Goal: Register for event/course

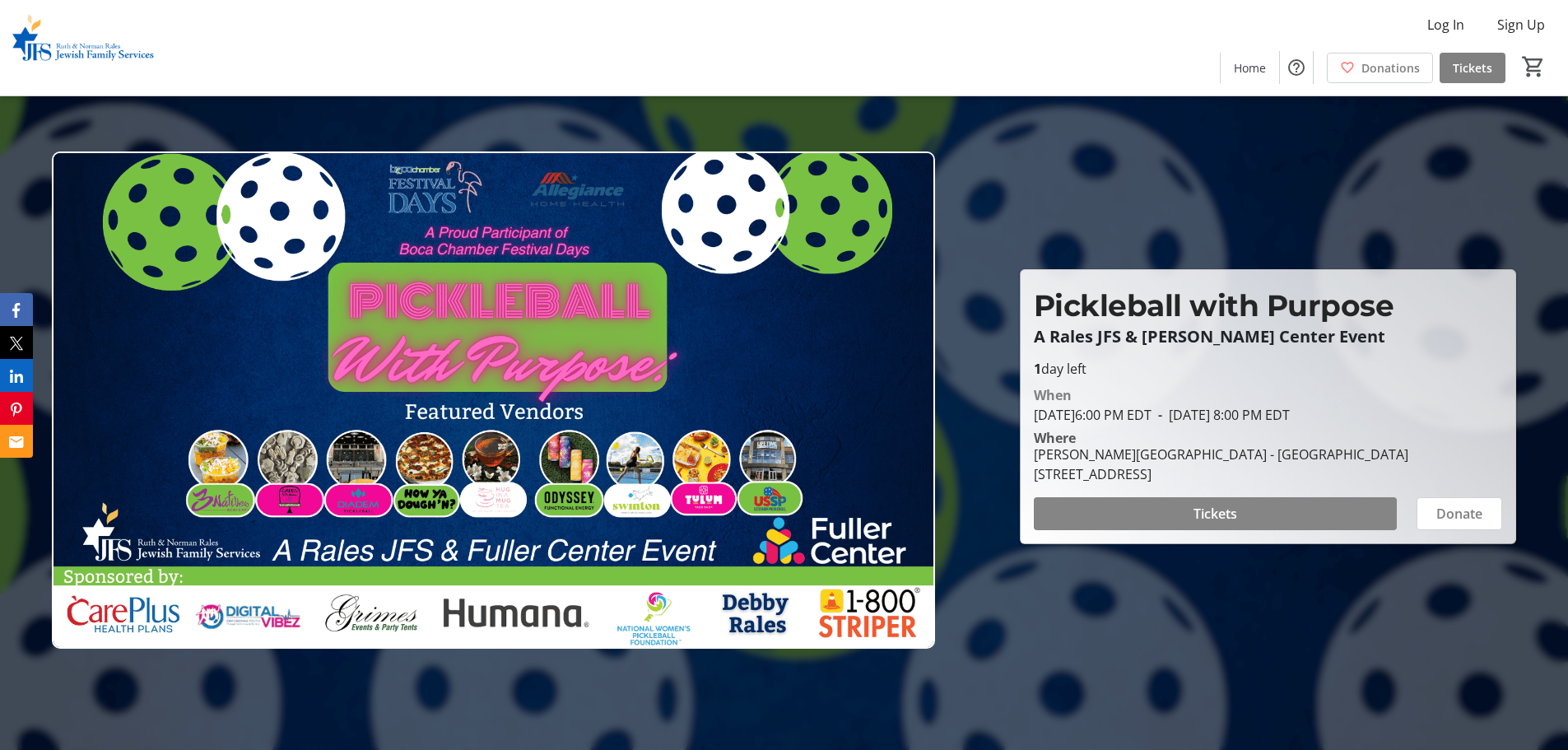
click at [1008, 511] on span "Tickets" at bounding box center [1215, 513] width 43 height 20
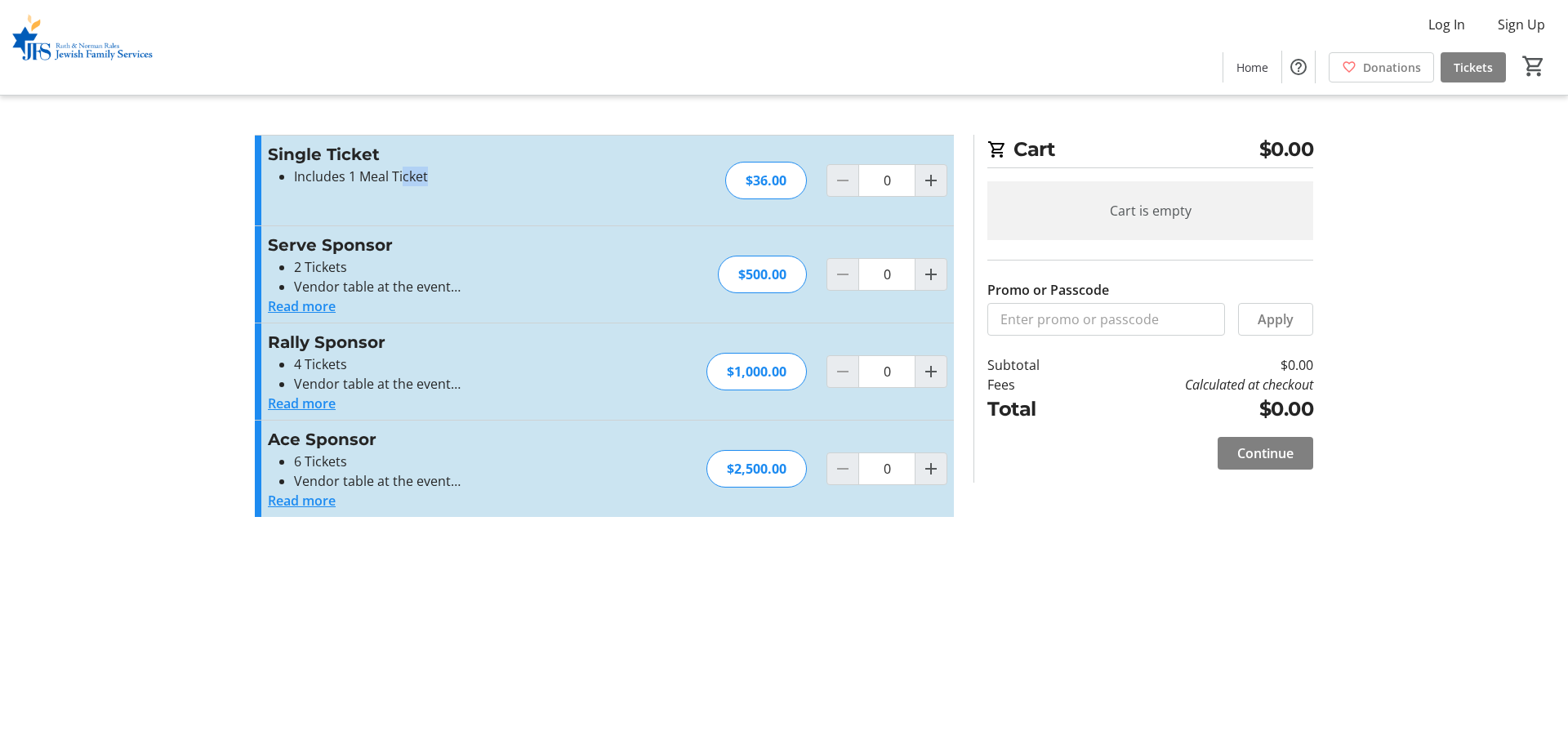
drag, startPoint x: 441, startPoint y: 182, endPoint x: 401, endPoint y: 171, distance: 41.5
click at [401, 171] on li "Includes 1 Meal Ticket" at bounding box center [460, 176] width 331 height 20
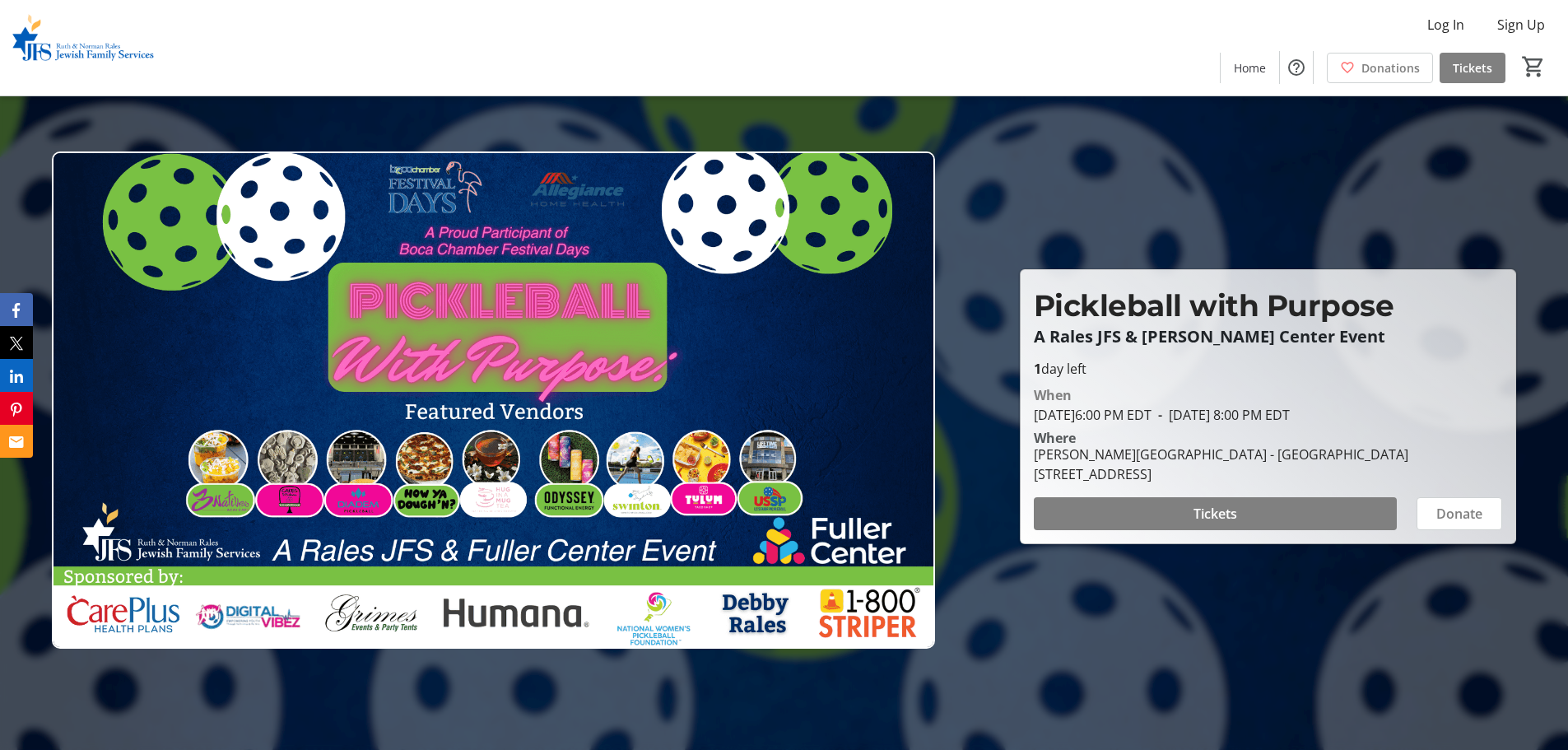
drag, startPoint x: 1260, startPoint y: 415, endPoint x: 1421, endPoint y: 416, distance: 161.0
click at [1008, 417] on div "When [DATE] 6:00 PM EDT - [DATE] 8:00 PM EDT" at bounding box center [1267, 405] width 468 height 40
click at [1008, 416] on div "When [DATE] 6:00 PM EDT - [DATE] 8:00 PM EDT" at bounding box center [1267, 405] width 468 height 40
click at [1008, 410] on div "When [DATE] 6:00 PM EDT - [DATE] 8:00 PM EDT" at bounding box center [1267, 405] width 468 height 40
drag, startPoint x: 1125, startPoint y: 476, endPoint x: 1372, endPoint y: 461, distance: 247.5
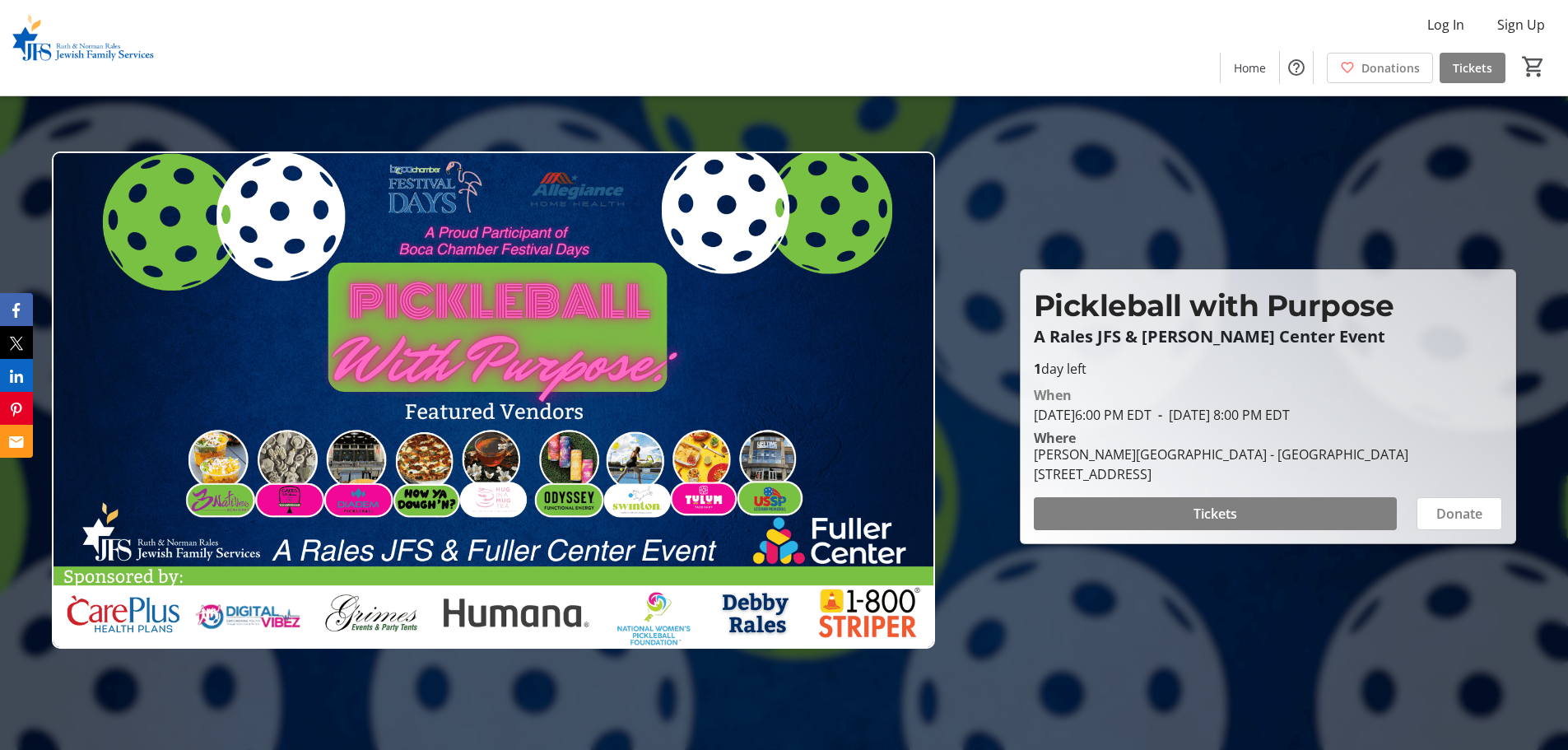
click at [1008, 467] on div "[STREET_ADDRESS]" at bounding box center [1220, 474] width 374 height 20
click at [1008, 461] on div "[PERSON_NAME][GEOGRAPHIC_DATA] - [GEOGRAPHIC_DATA] [STREET_ADDRESS]" at bounding box center [1267, 464] width 488 height 40
click at [979, 565] on div at bounding box center [784, 375] width 1568 height 750
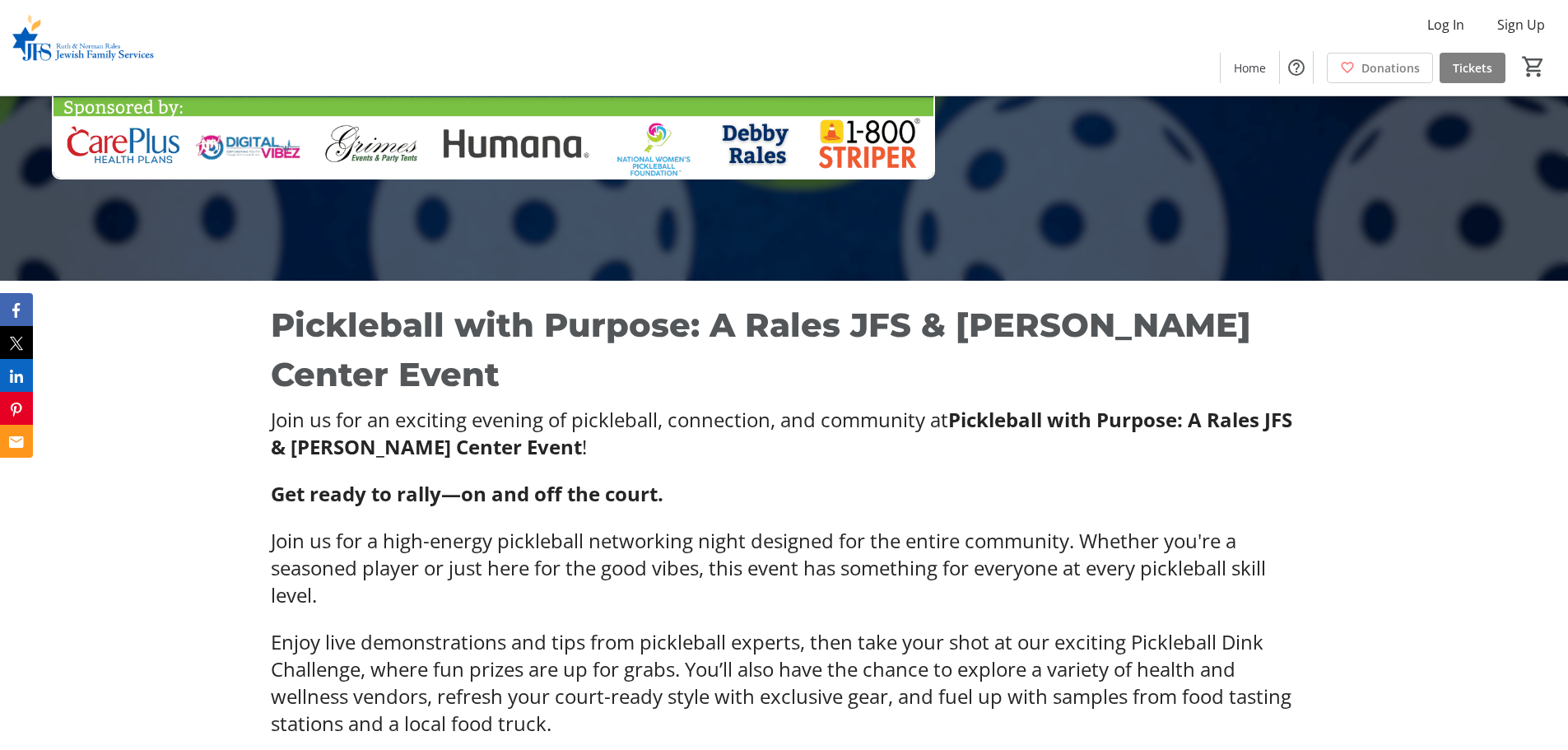
scroll to position [494, 0]
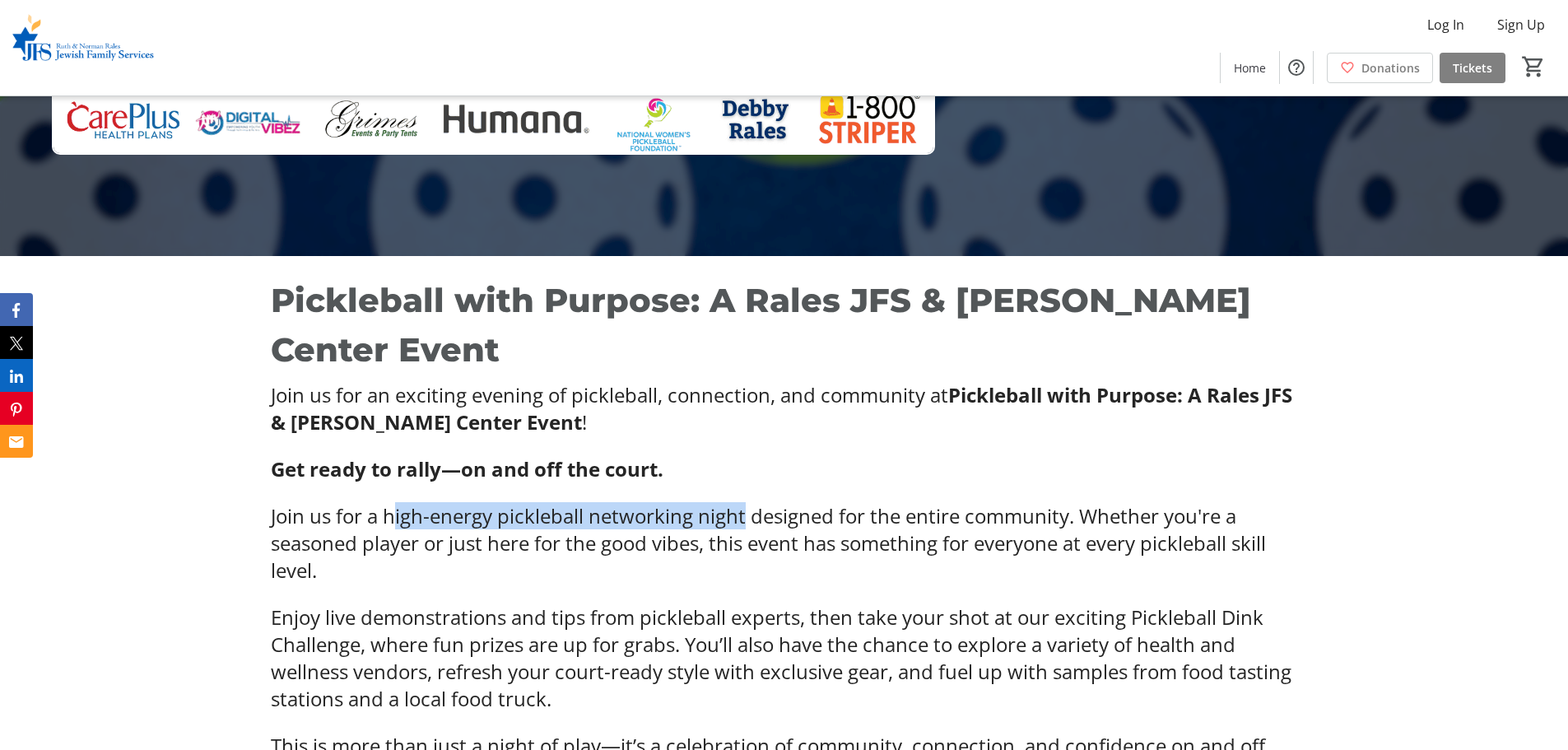
drag, startPoint x: 393, startPoint y: 465, endPoint x: 827, endPoint y: 475, distance: 434.1
click at [746, 502] on span "Join us for a high-energy pickleball networking night designed for the entire c…" at bounding box center [768, 543] width 995 height 81
click at [827, 502] on span "Join us for a high-energy pickleball networking night designed for the entire c…" at bounding box center [768, 543] width 995 height 81
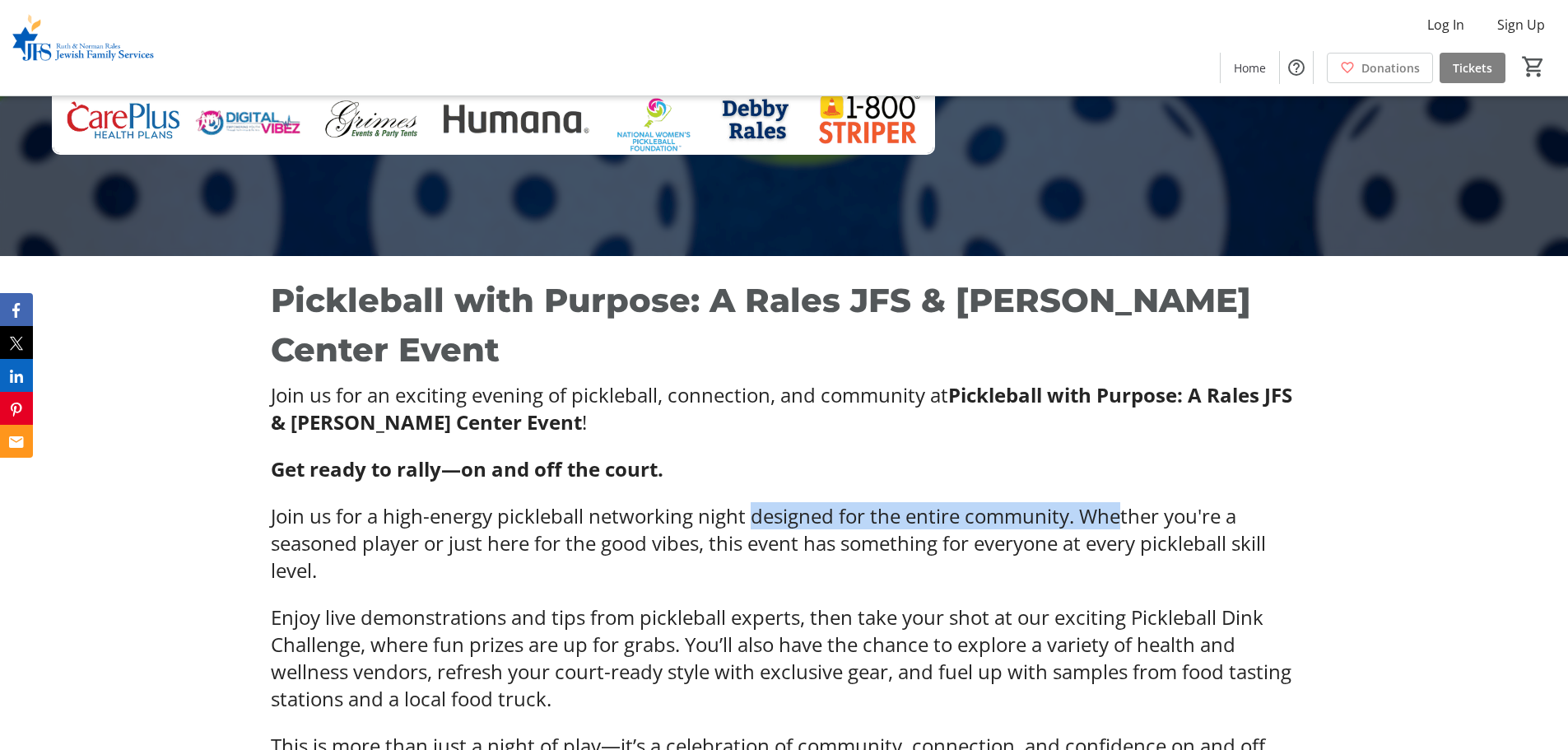
drag, startPoint x: 751, startPoint y: 466, endPoint x: 1124, endPoint y: 461, distance: 373.0
click at [1008, 502] on span "Join us for a high-energy pickleball networking night designed for the entire c…" at bounding box center [768, 543] width 995 height 81
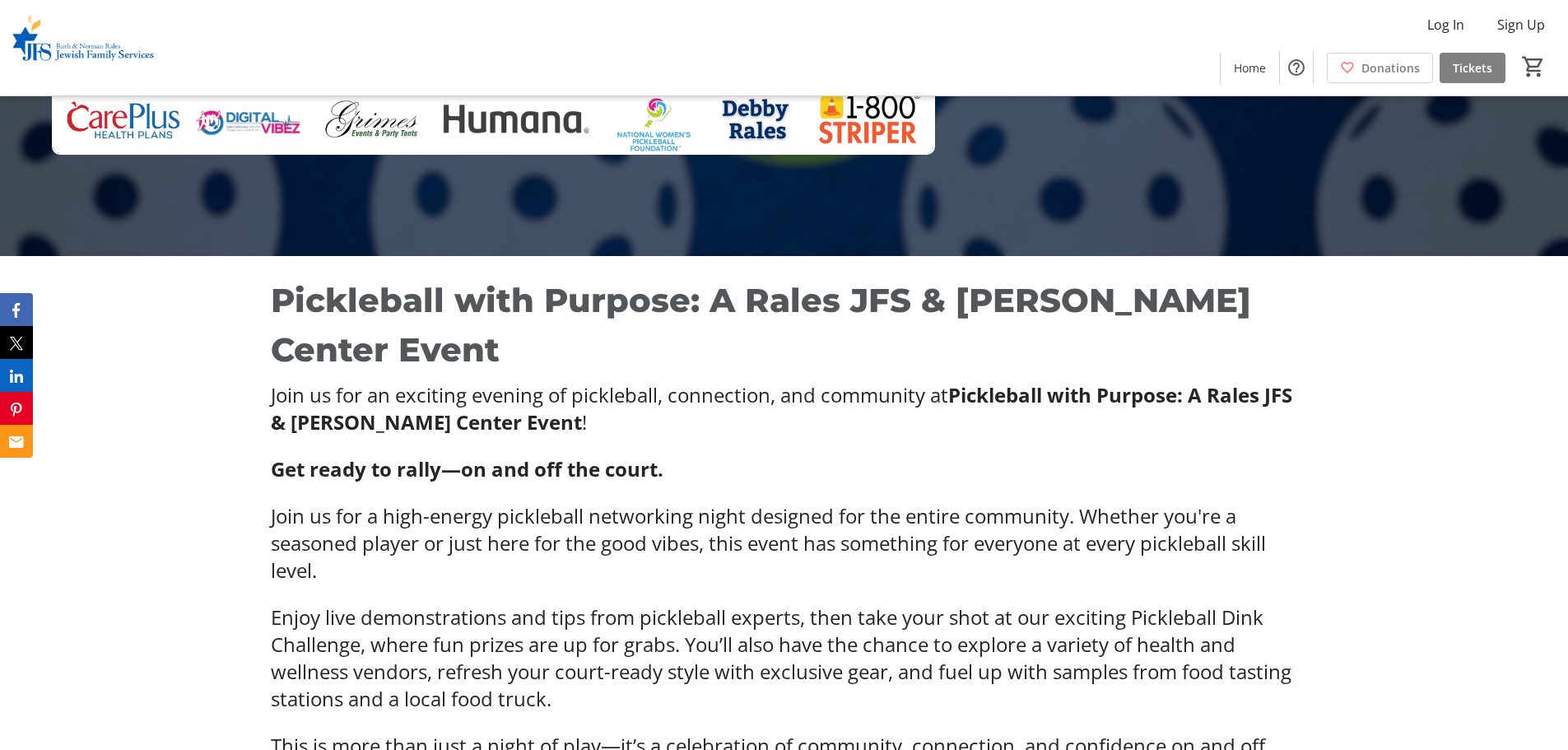
click at [1008, 502] on span "Join us for a high-energy pickleball networking night designed for the entire c…" at bounding box center [768, 543] width 995 height 81
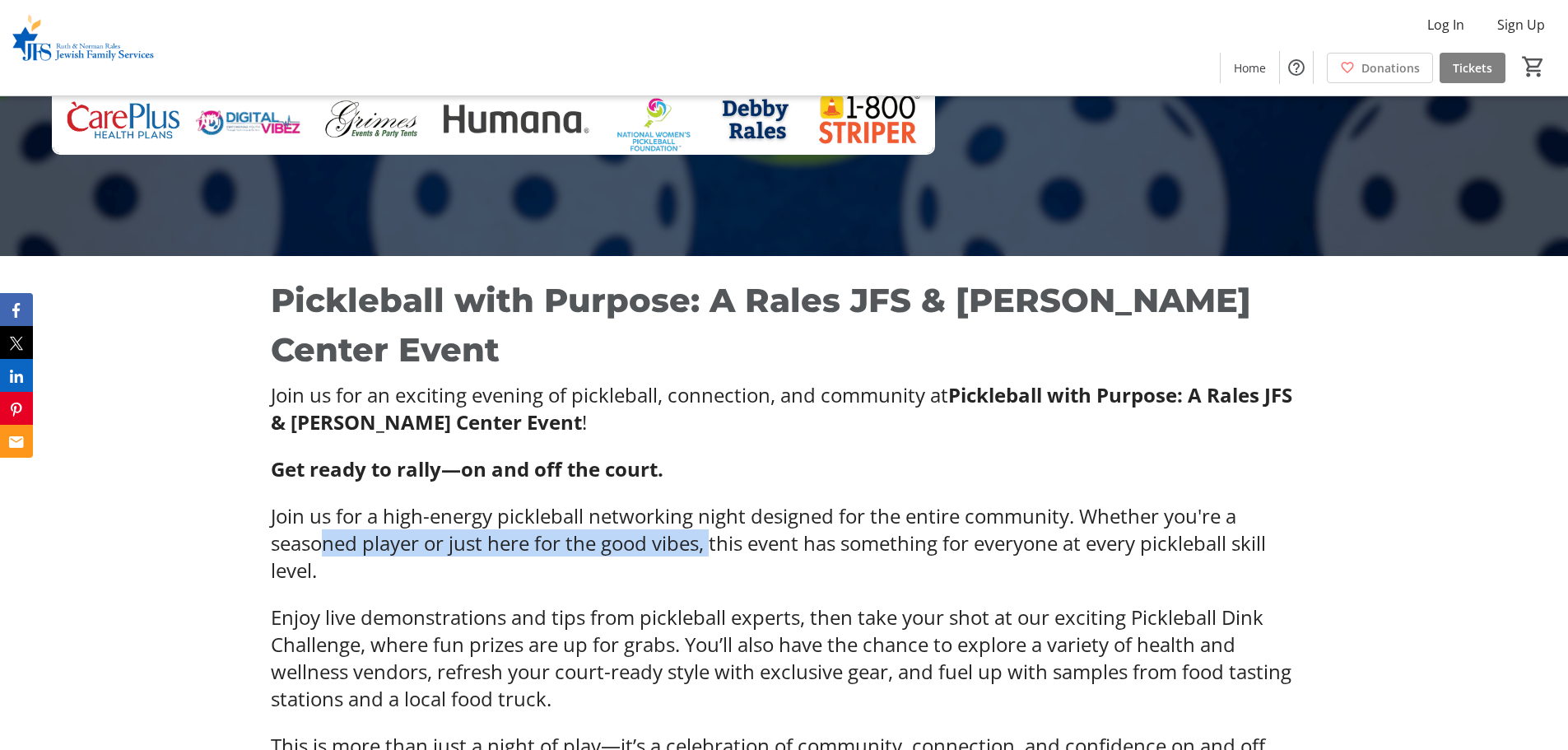
drag, startPoint x: 409, startPoint y: 496, endPoint x: 712, endPoint y: 498, distance: 303.0
click at [712, 502] on span "Join us for a high-energy pickleball networking night designed for the entire c…" at bounding box center [768, 543] width 995 height 81
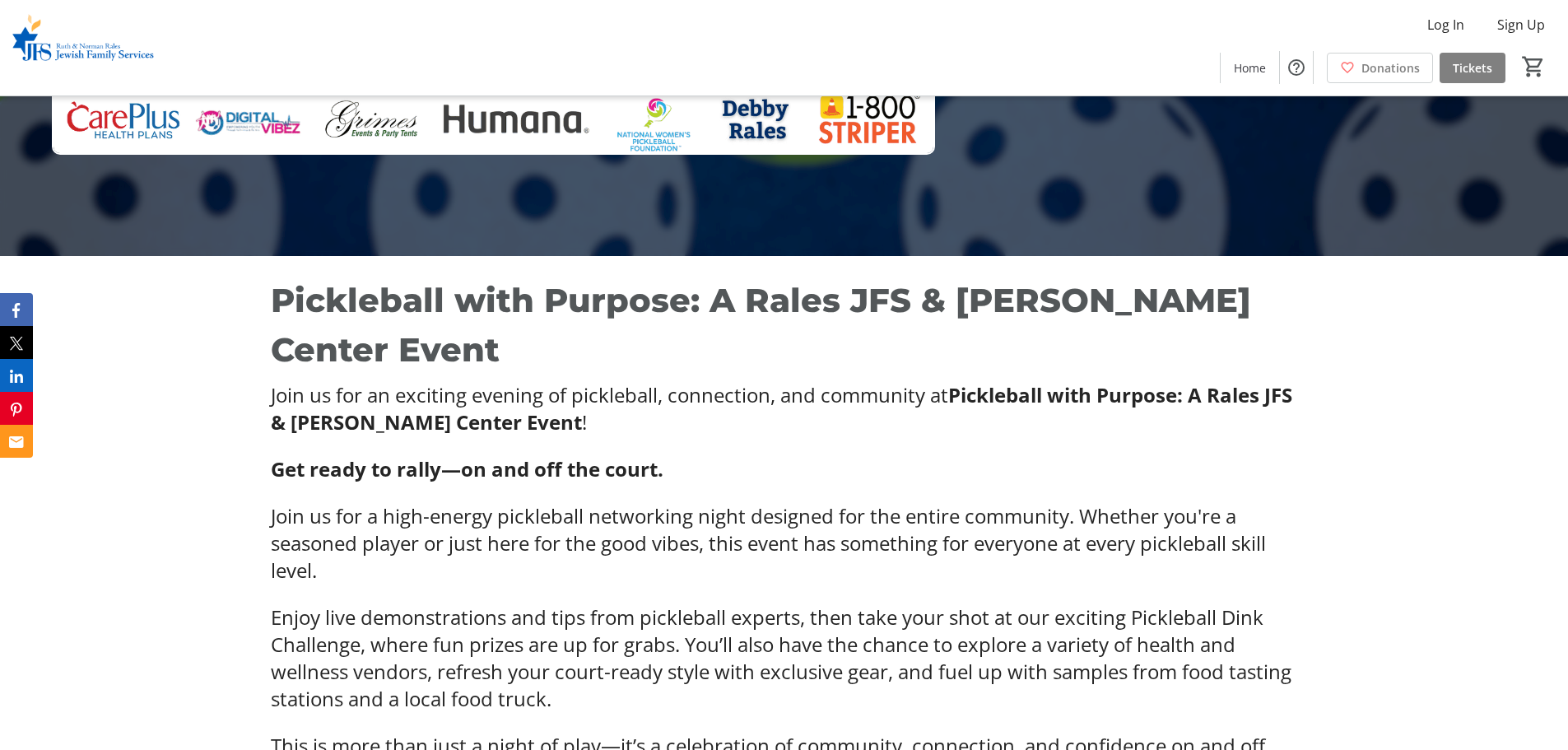
click at [825, 505] on span "Join us for a high-energy pickleball networking night designed for the entire c…" at bounding box center [768, 543] width 995 height 81
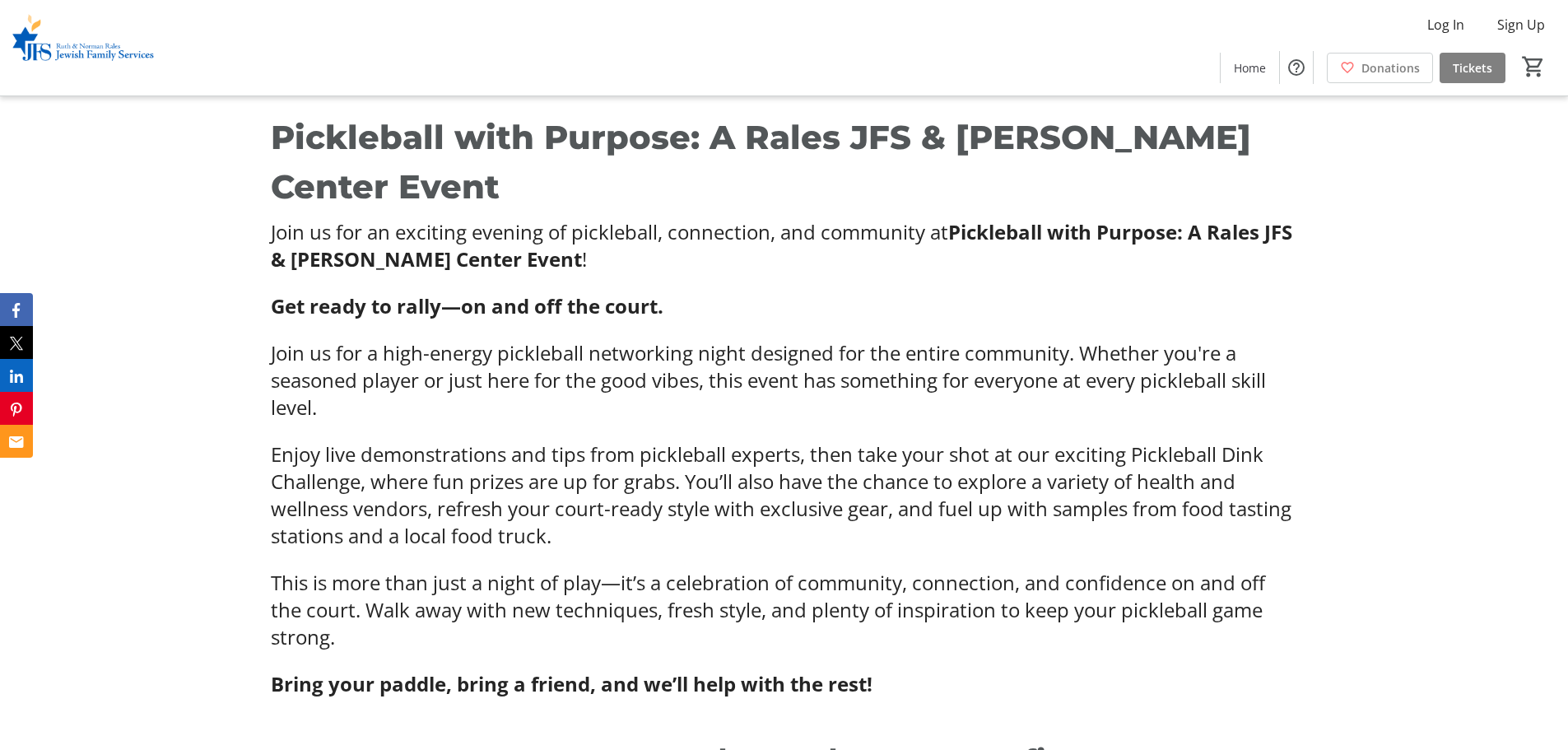
scroll to position [658, 0]
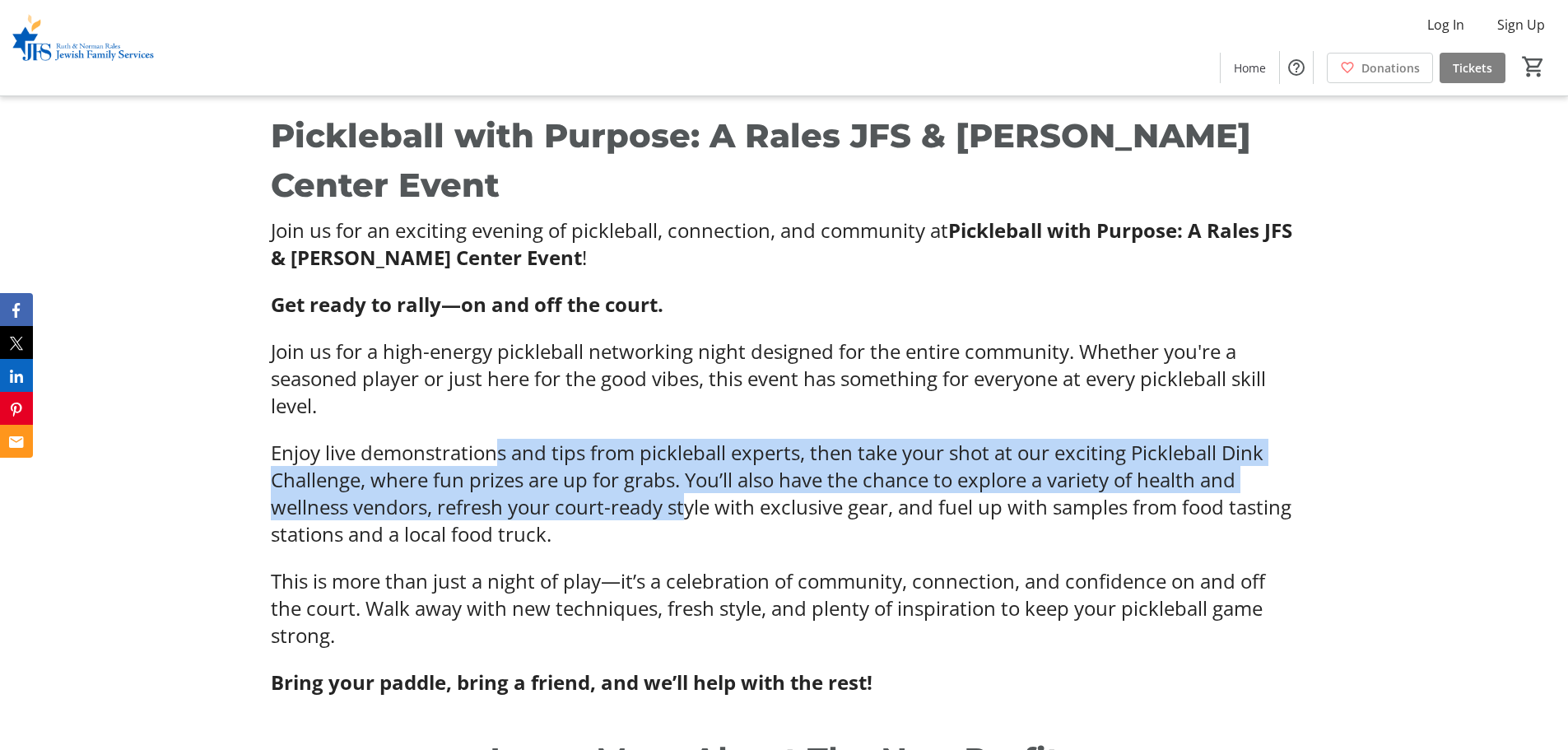
drag, startPoint x: 498, startPoint y: 404, endPoint x: 685, endPoint y: 445, distance: 191.4
click at [685, 445] on span "Enjoy live demonstrations and tips from pickleball experts, then take your shot…" at bounding box center [780, 493] width 1020 height 109
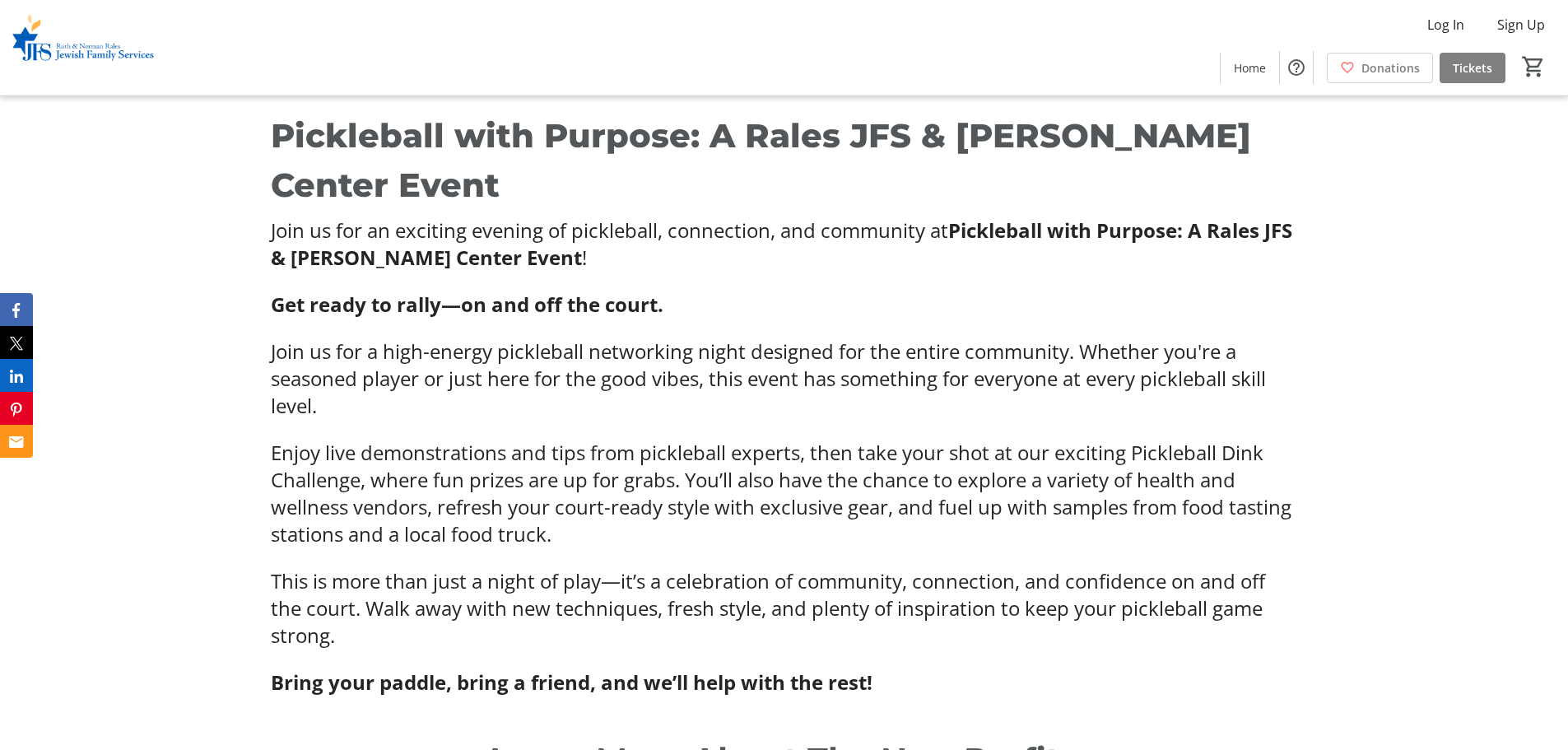
click at [730, 484] on p "Enjoy live demonstrations and tips from pickleball experts, then take your shot…" at bounding box center [783, 493] width 1025 height 109
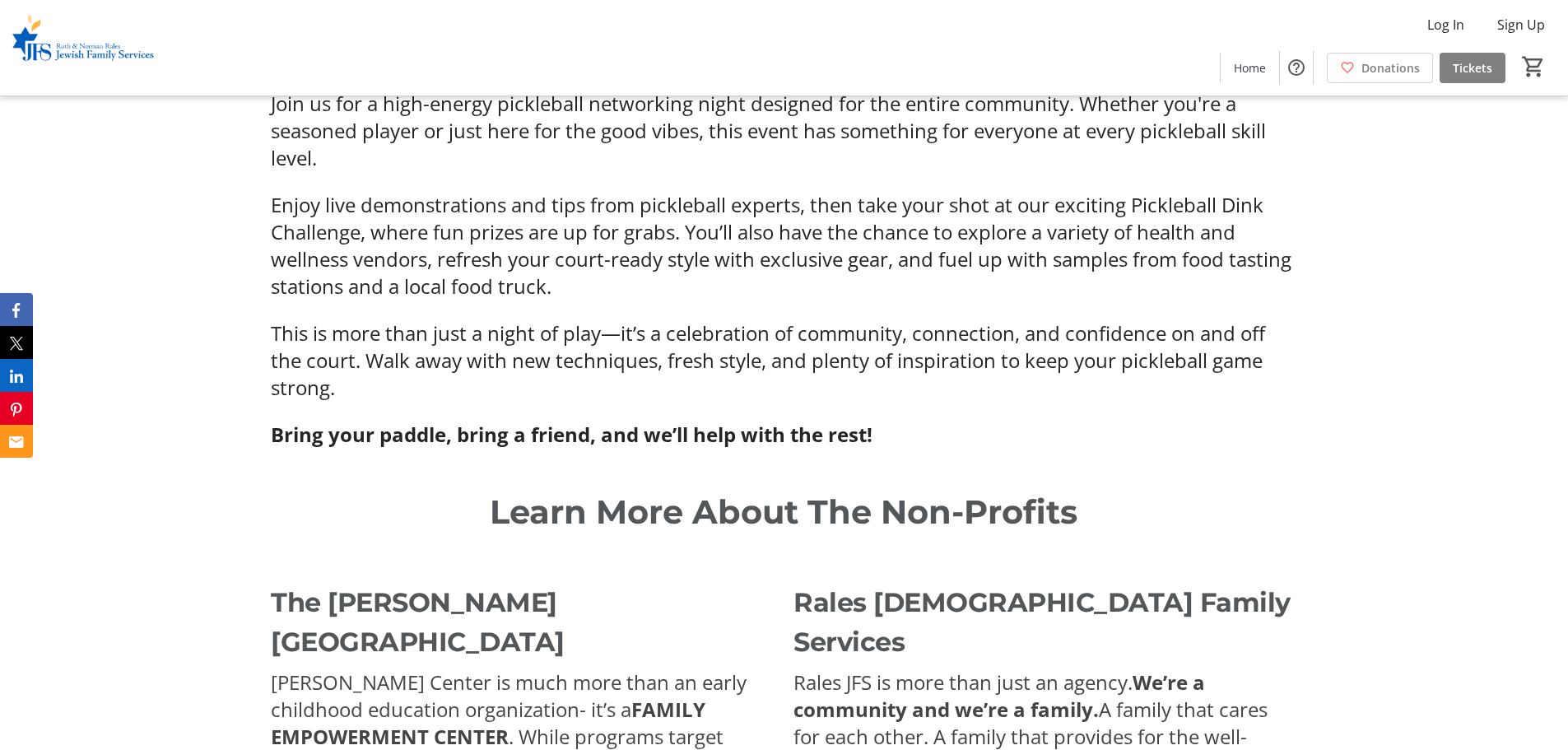
scroll to position [1153, 0]
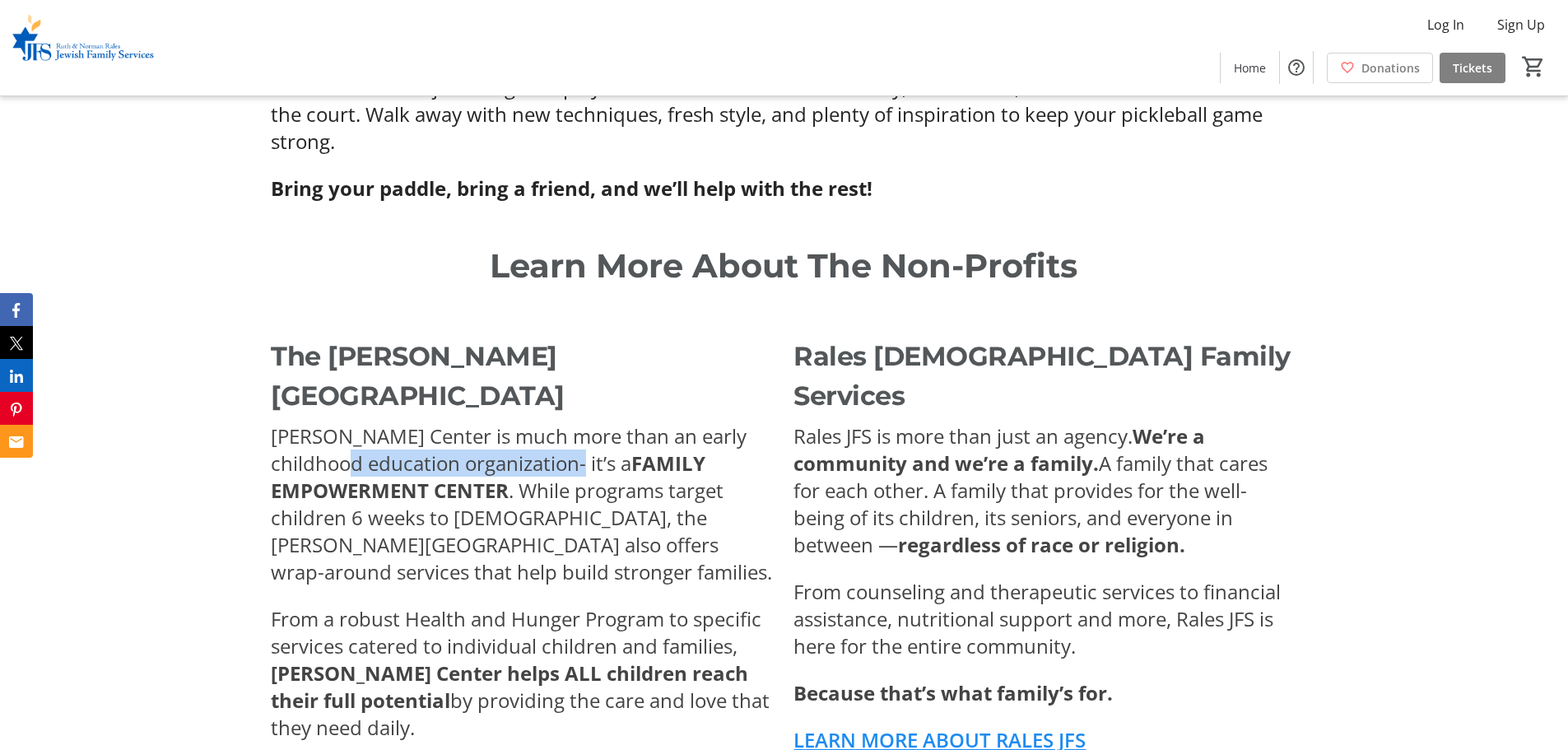
drag, startPoint x: 327, startPoint y: 376, endPoint x: 609, endPoint y: 399, distance: 282.9
click at [535, 423] on span "[PERSON_NAME] Center is much more than an early childhood education organizatio…" at bounding box center [508, 449] width 476 height 54
click at [665, 477] on span ". While programs target children 6 weeks to [DEMOGRAPHIC_DATA], the [PERSON_NAM…" at bounding box center [521, 531] width 501 height 109
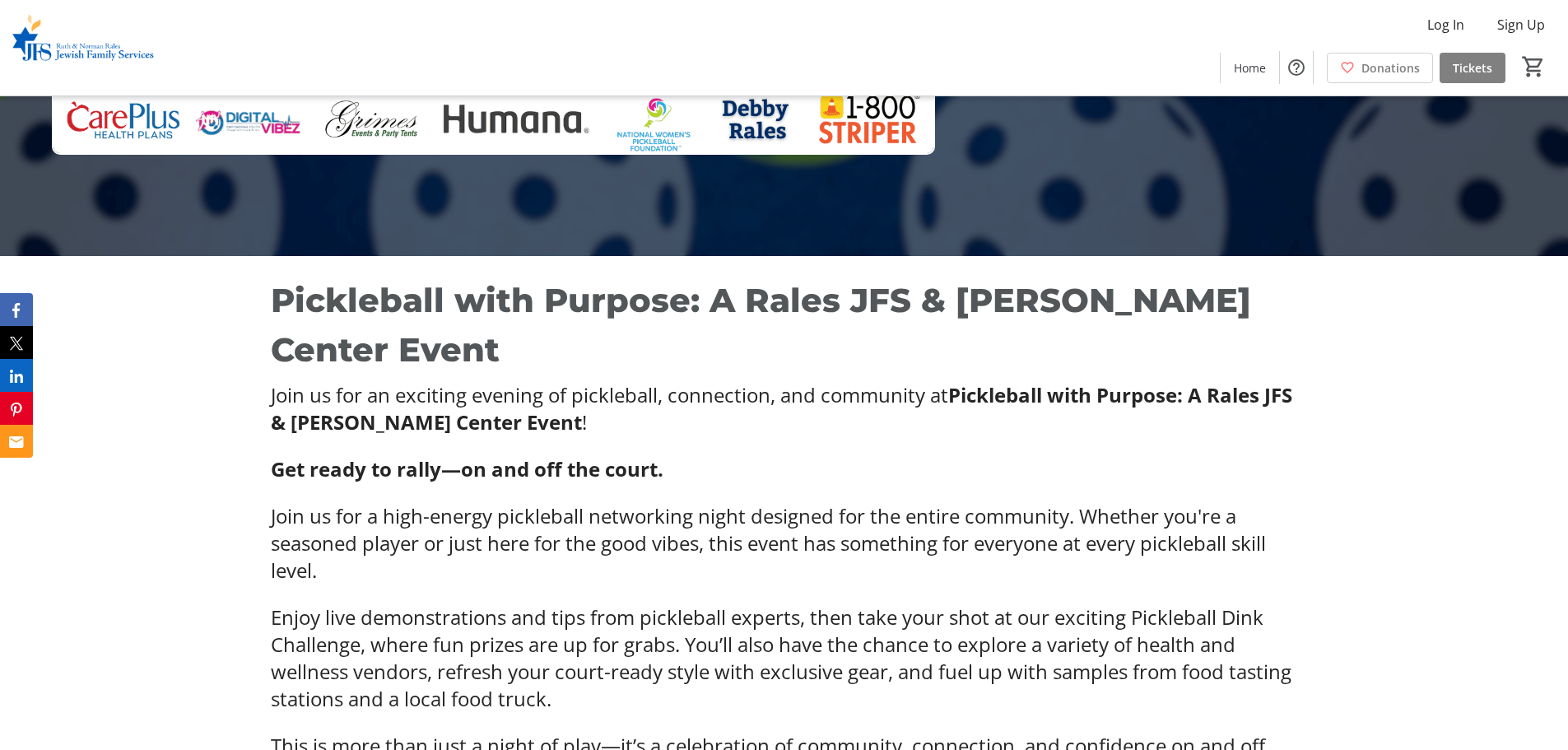
scroll to position [0, 0]
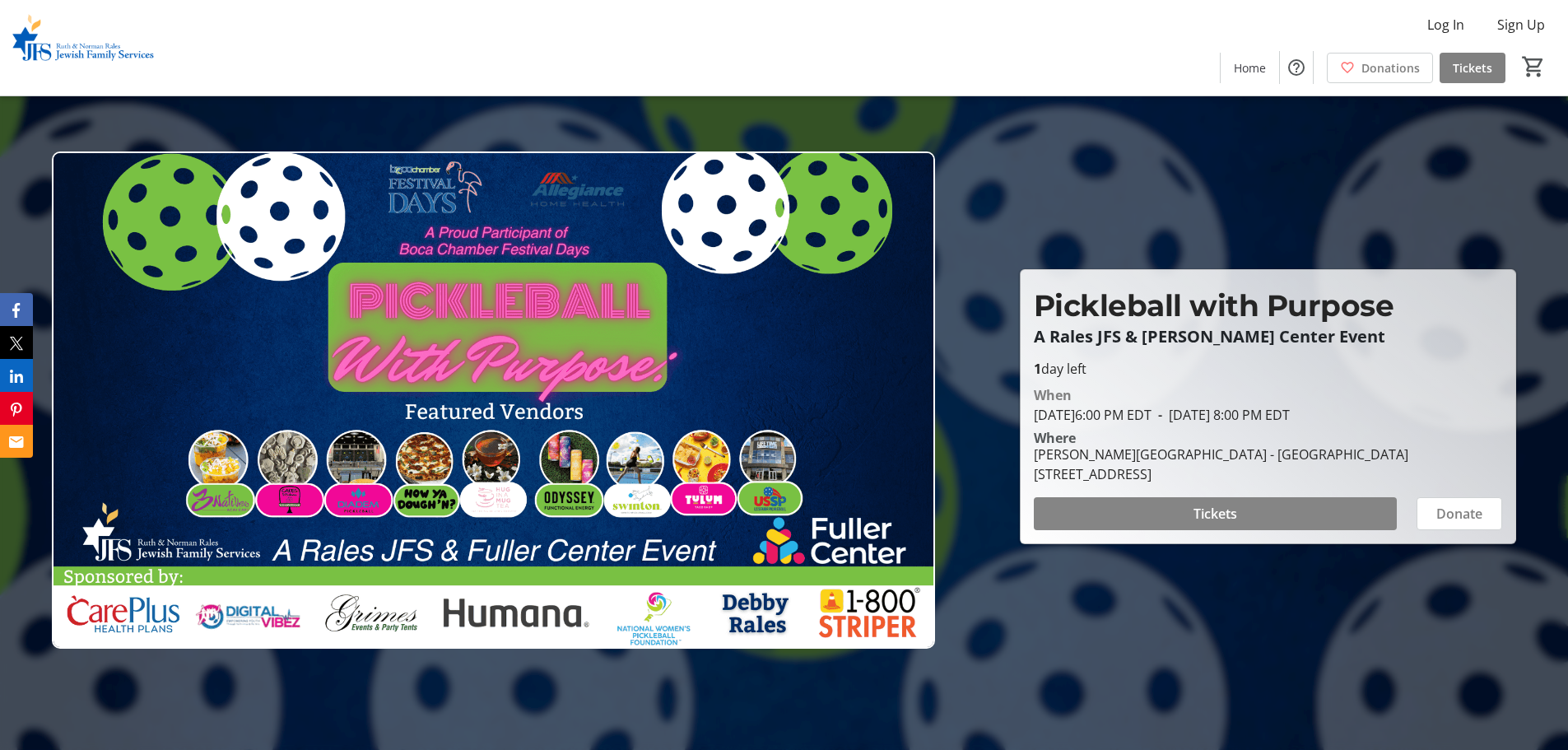
click at [1008, 517] on span at bounding box center [1215, 514] width 363 height 40
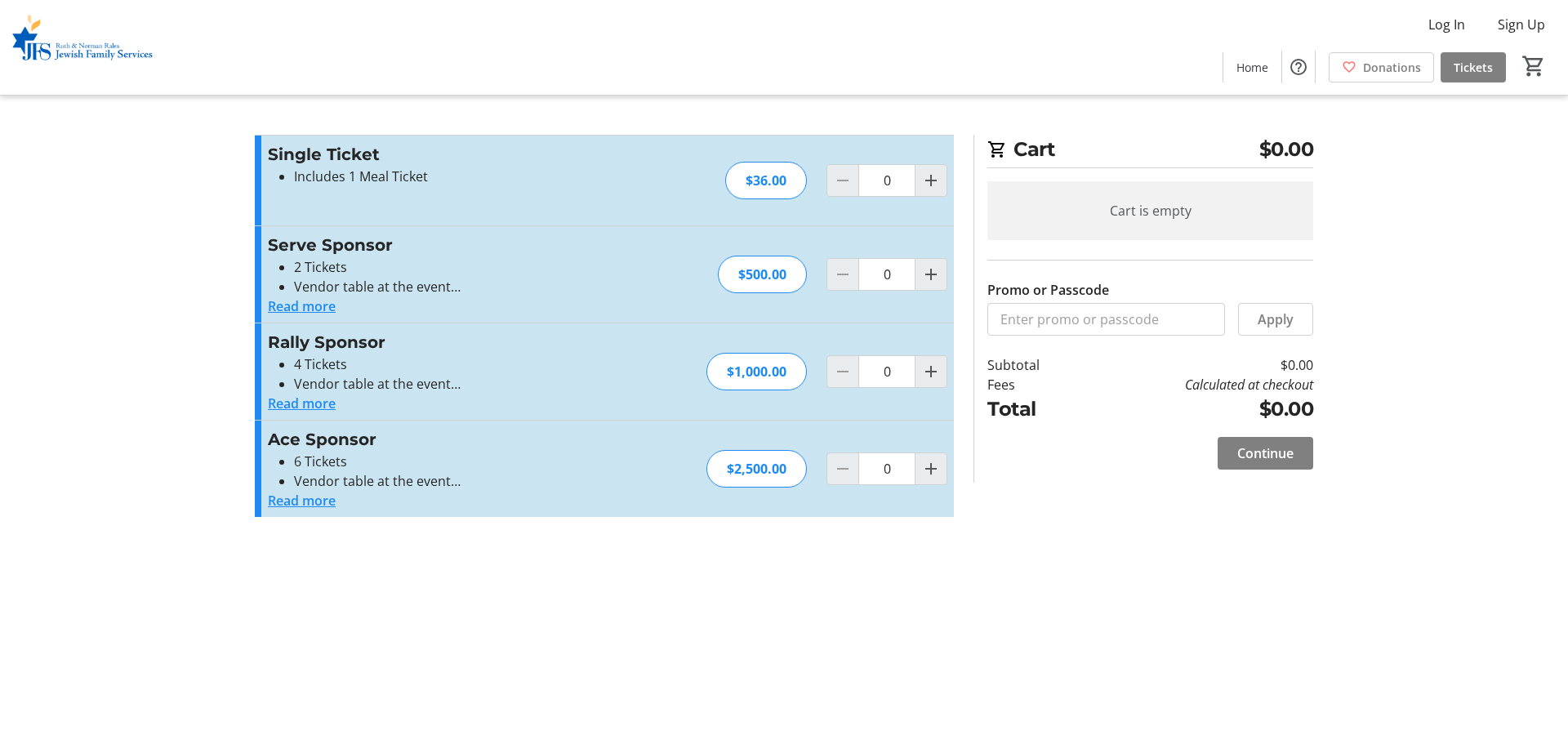
click at [303, 308] on button "Read more" at bounding box center [301, 306] width 68 height 20
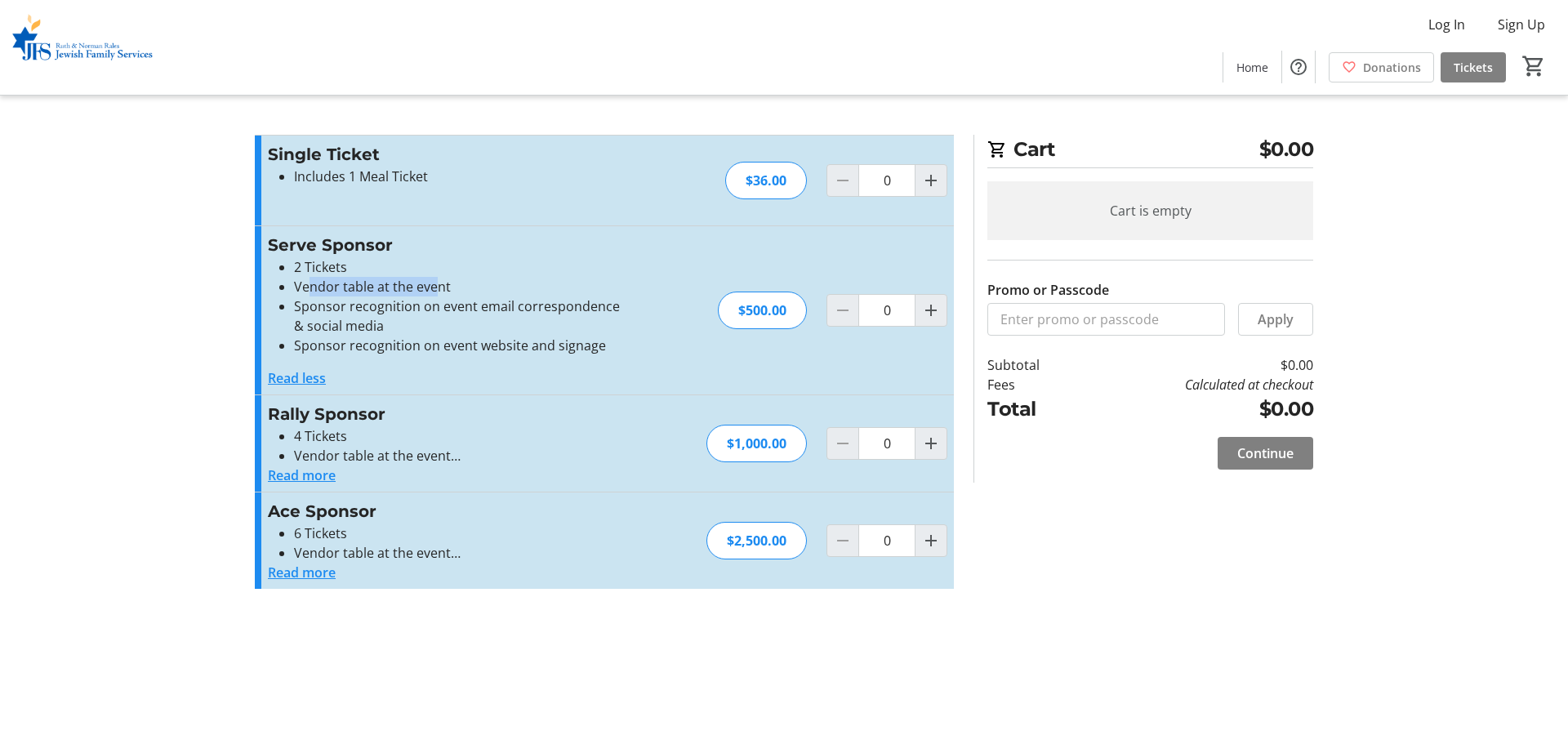
drag, startPoint x: 309, startPoint y: 289, endPoint x: 405, endPoint y: 303, distance: 97.0
click at [415, 298] on ul "2 Tickets Vendor table at the event Sponsor recognition on event email correspo…" at bounding box center [446, 306] width 357 height 98
click at [319, 317] on li "Sponsor recognition on event email correspondence & social media" at bounding box center [460, 316] width 331 height 39
drag, startPoint x: 310, startPoint y: 301, endPoint x: 529, endPoint y: 303, distance: 219.0
click at [529, 303] on li "Sponsor recognition on event email correspondence & social media" at bounding box center [460, 316] width 331 height 39
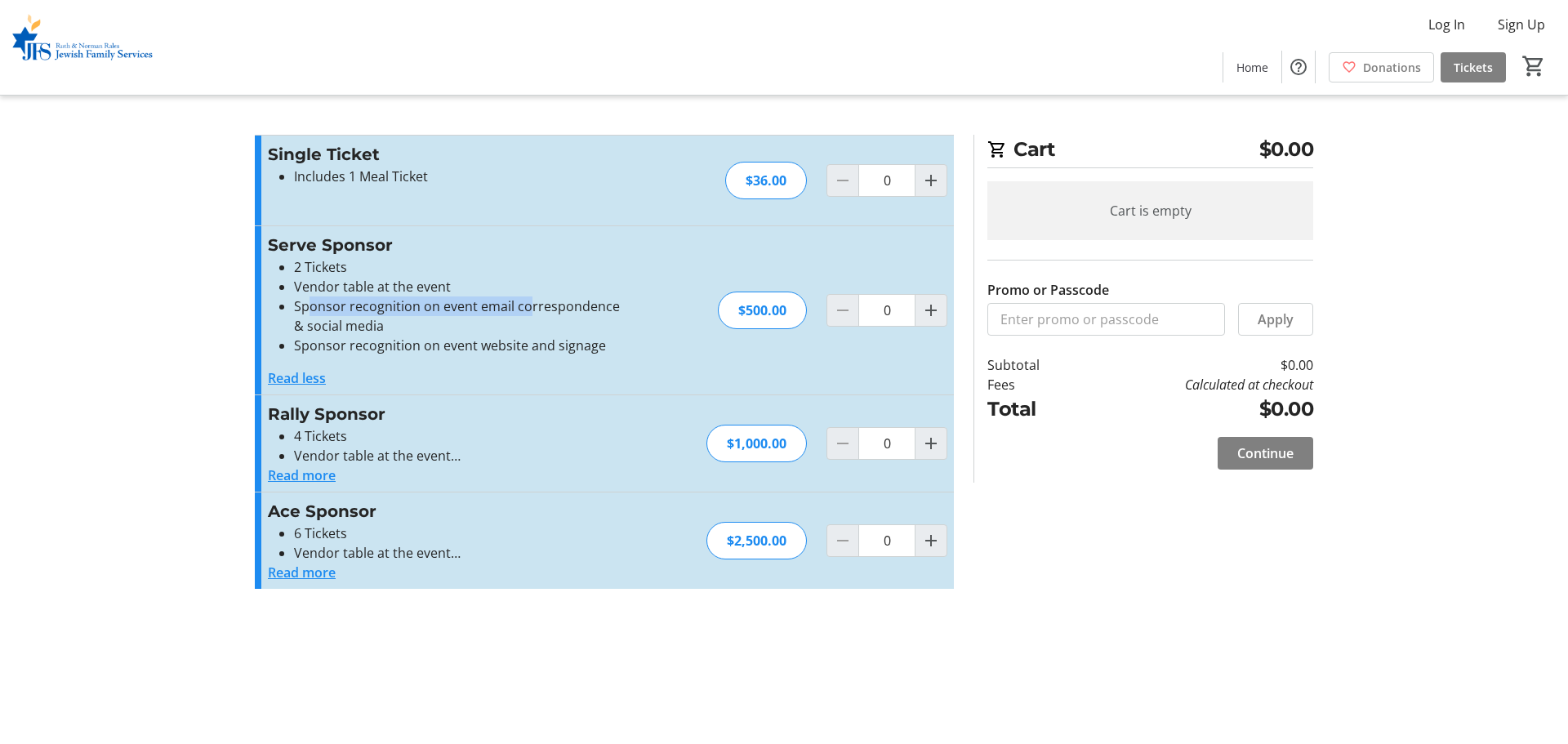
click at [387, 297] on li "Sponsor recognition on event email correspondence & social media" at bounding box center [460, 316] width 331 height 39
drag, startPoint x: 320, startPoint y: 310, endPoint x: 598, endPoint y: 306, distance: 278.0
click at [598, 306] on li "Sponsor recognition on event email correspondence & social media" at bounding box center [460, 316] width 331 height 39
click at [539, 327] on li "Sponsor recognition on event email correspondence & social media" at bounding box center [460, 316] width 331 height 39
drag, startPoint x: 299, startPoint y: 341, endPoint x: 508, endPoint y: 347, distance: 209.1
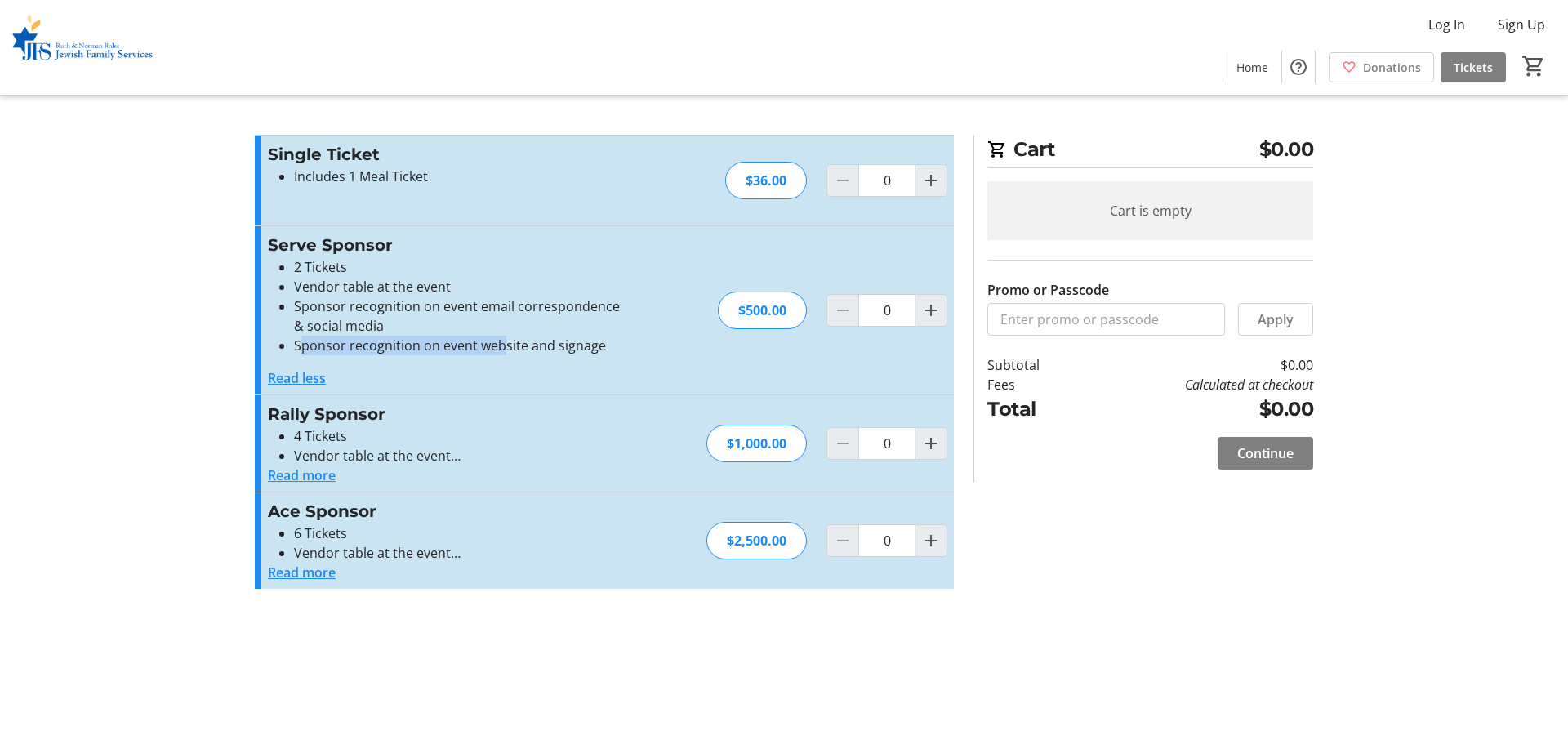
click at [508, 347] on li "Sponsor recognition on event website and signage" at bounding box center [460, 345] width 331 height 20
click at [525, 343] on li "Sponsor recognition on event website and signage" at bounding box center [460, 345] width 331 height 20
drag, startPoint x: 1261, startPoint y: 137, endPoint x: 1318, endPoint y: 144, distance: 57.4
click at [1000, 144] on section "Cart $0.00 Cart is empty Promo or Passcode Apply Subtotal $0.00 Fees Calculated…" at bounding box center [1143, 309] width 359 height 348
click at [1000, 125] on tr-checkout-feature-upsell-ui "Cart $0.00 Cart is empty Promo or Passcode Apply Subtotal $0.00 Fees Calculated…" at bounding box center [784, 372] width 1568 height 744
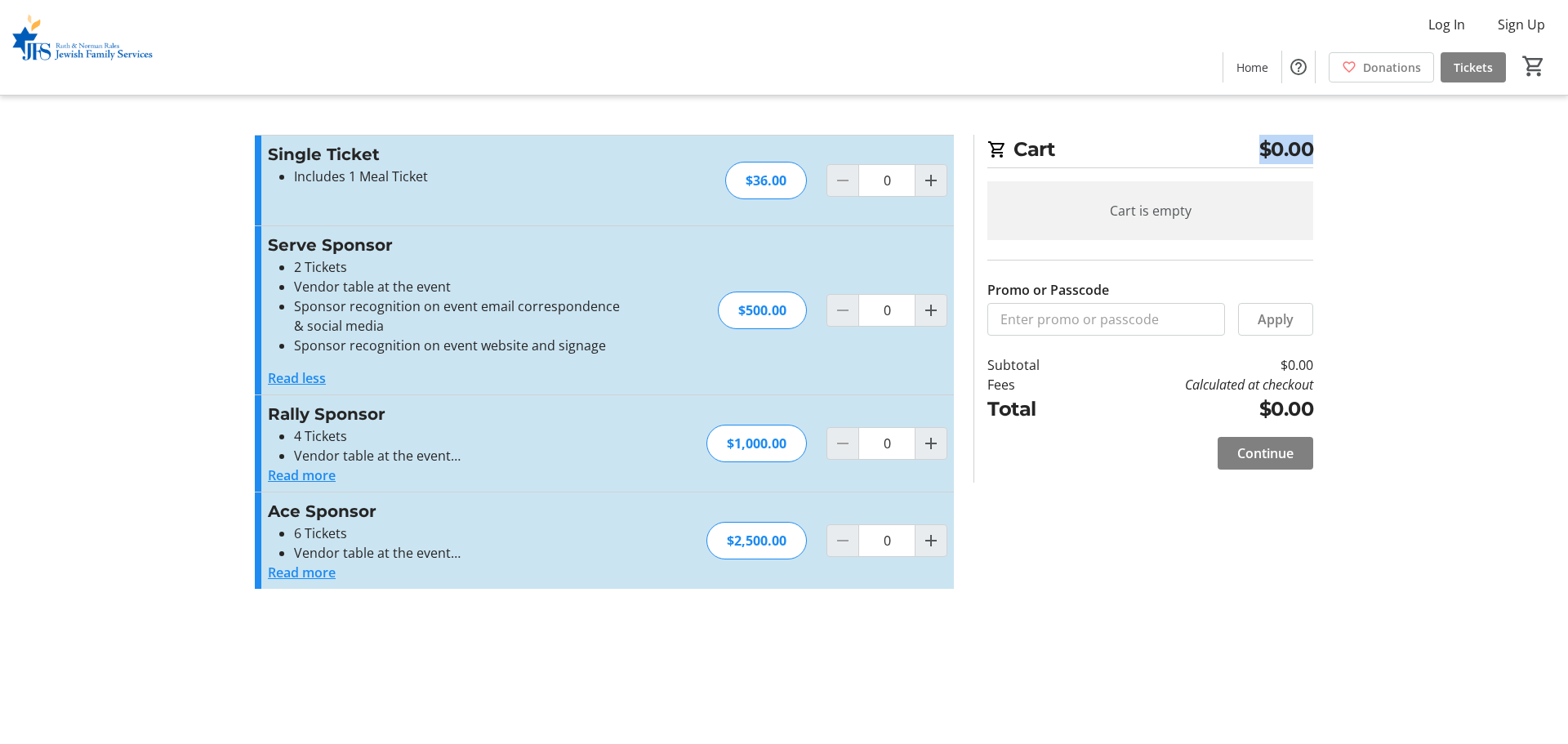
click at [1000, 164] on h2 "Cart $0.00" at bounding box center [1150, 151] width 326 height 33
drag, startPoint x: 1260, startPoint y: 147, endPoint x: 1325, endPoint y: 156, distance: 65.6
click at [1000, 156] on tr-checkout-feature-upsell-ui "Cart $0.00 Cart is empty Promo or Passcode Apply Subtotal $0.00 Fees Calculated…" at bounding box center [784, 372] width 1568 height 744
